Goal: Task Accomplishment & Management: Manage account settings

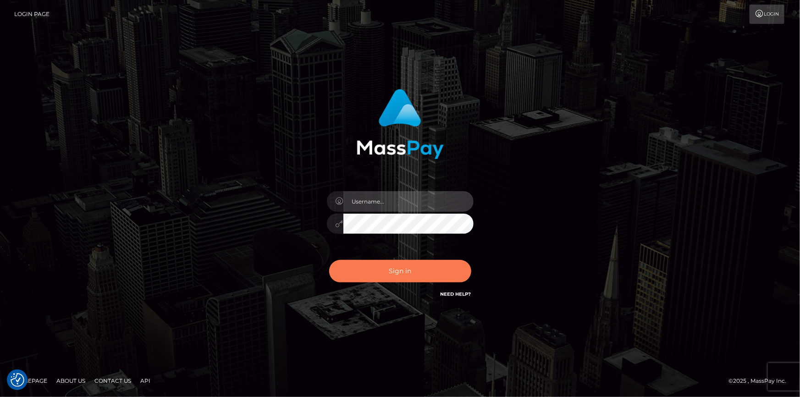
type input "dszikszai"
click at [366, 262] on button "Sign in" at bounding box center [400, 271] width 142 height 22
click at [374, 273] on button "Sign in" at bounding box center [400, 271] width 142 height 22
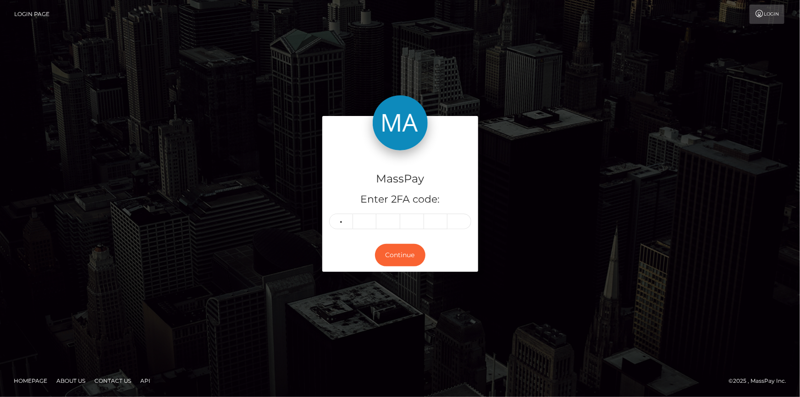
type input "2"
type input "7"
type input "2"
type input "3"
type input "0"
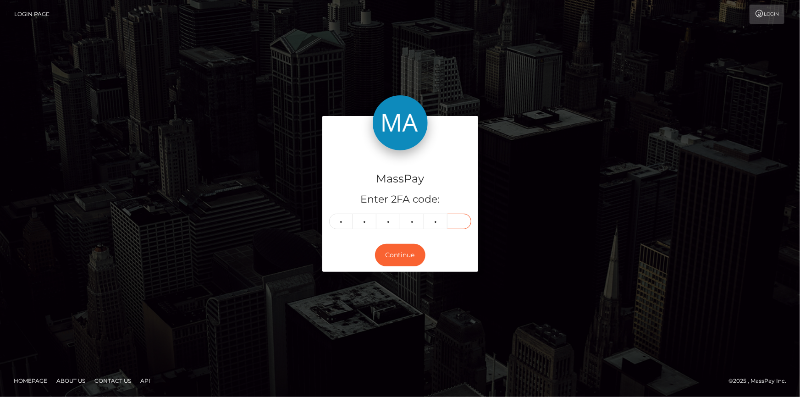
type input "9"
